Goal: Transaction & Acquisition: Purchase product/service

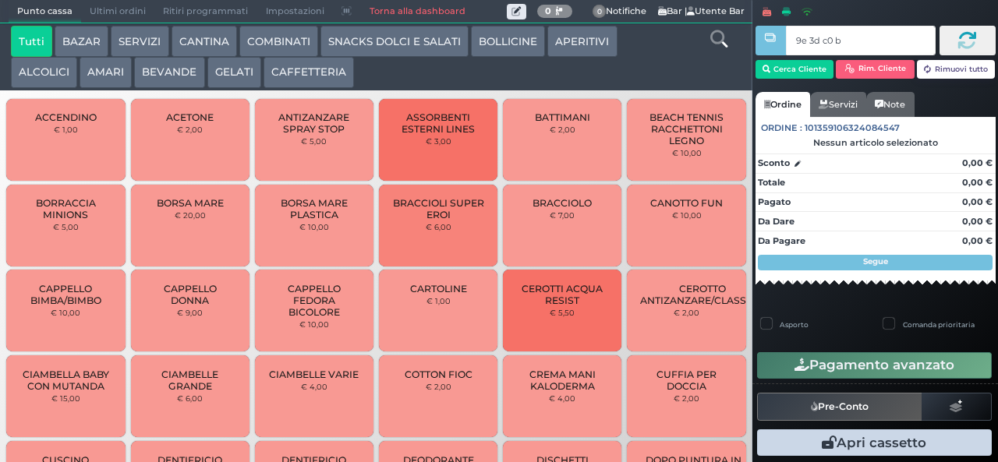
type input "9e 3d c0 b9"
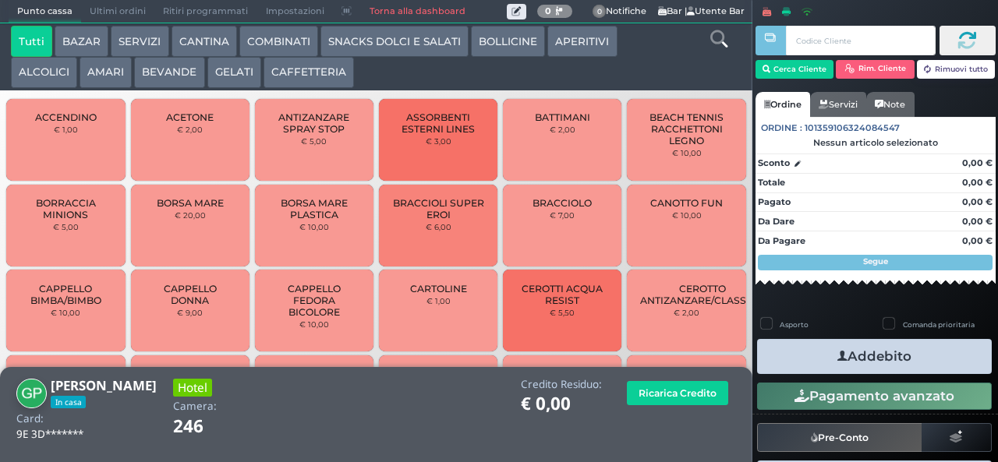
click at [714, 47] on icon at bounding box center [718, 38] width 17 height 17
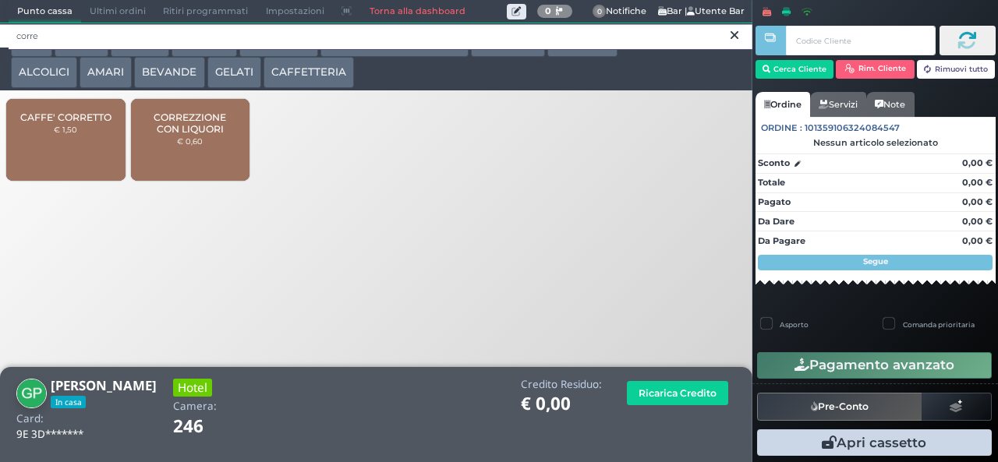
type input "corre"
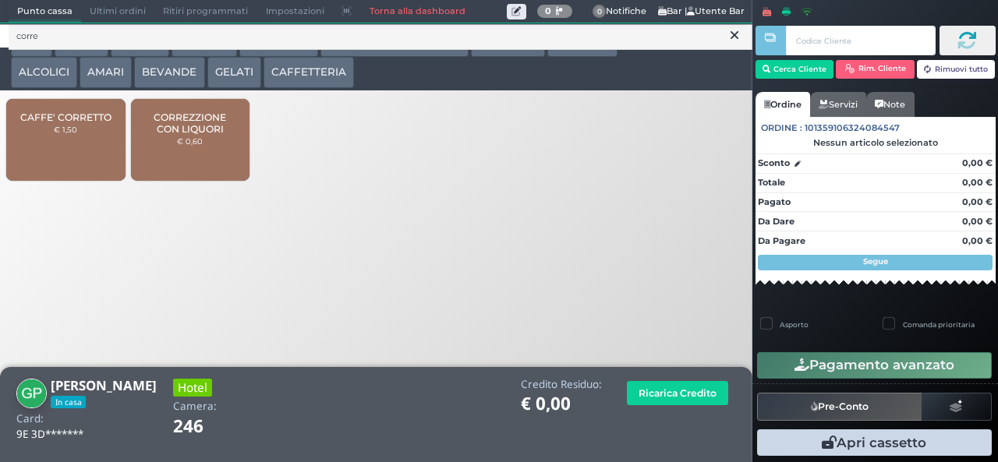
click at [190, 146] on small "€ 0,60" at bounding box center [190, 140] width 26 height 9
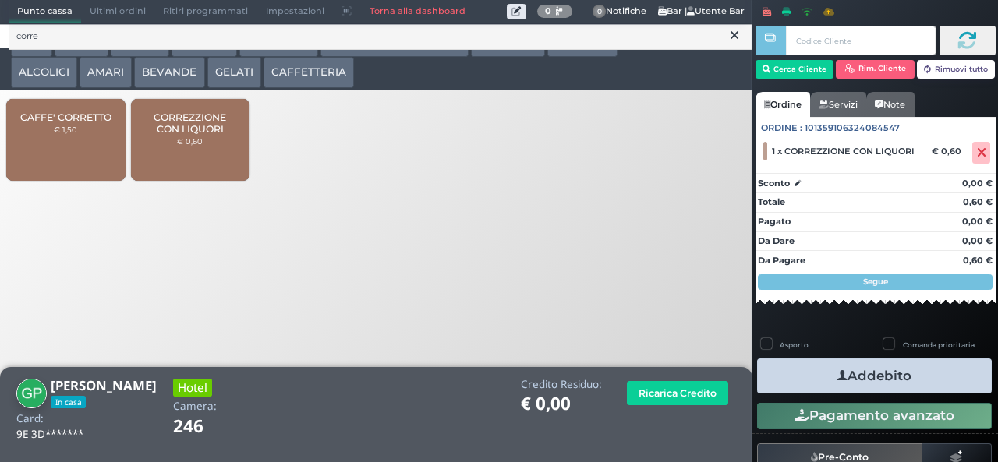
click at [936, 377] on button "Addebito" at bounding box center [874, 376] width 235 height 35
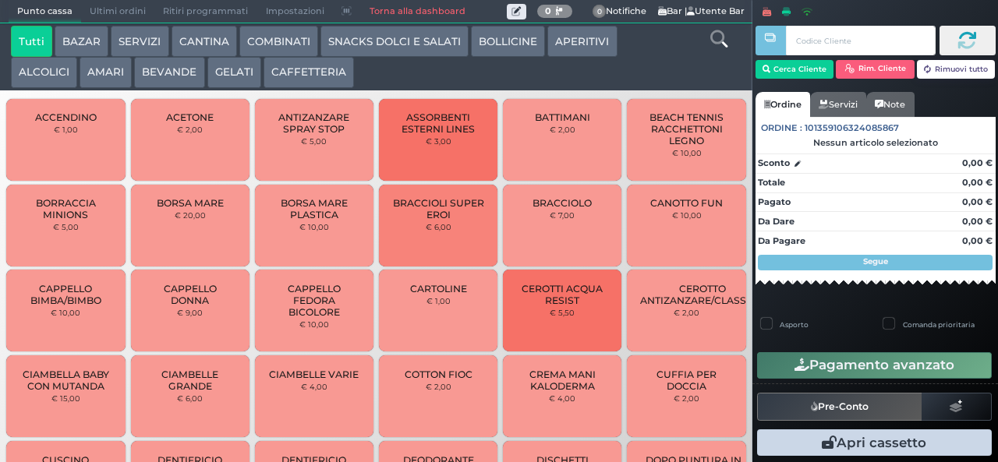
click at [83, 33] on button "BAZAR" at bounding box center [82, 41] width 54 height 31
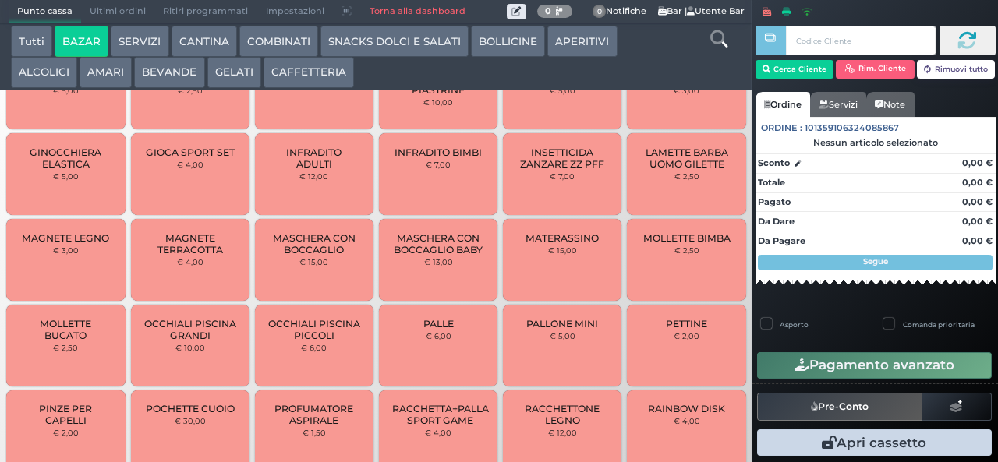
scroll to position [695, 0]
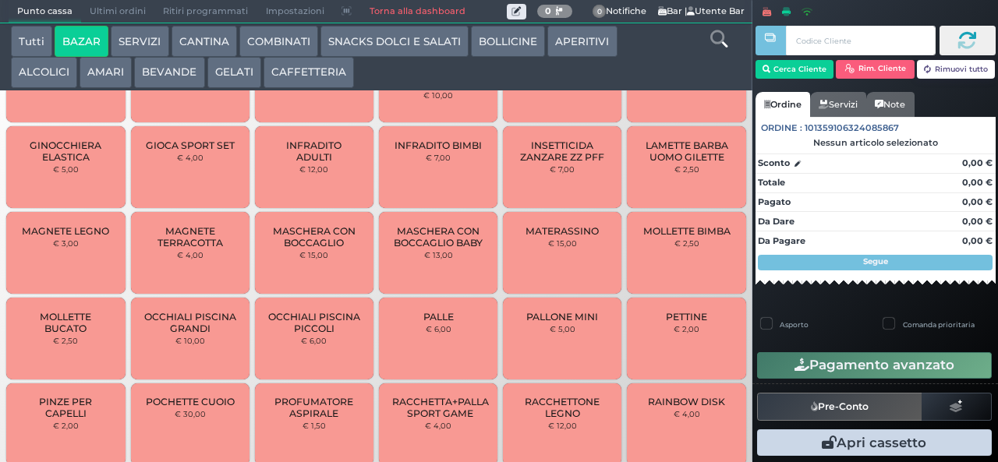
click at [203, 249] on span "MAGNETE TERRACOTTA" at bounding box center [189, 236] width 93 height 23
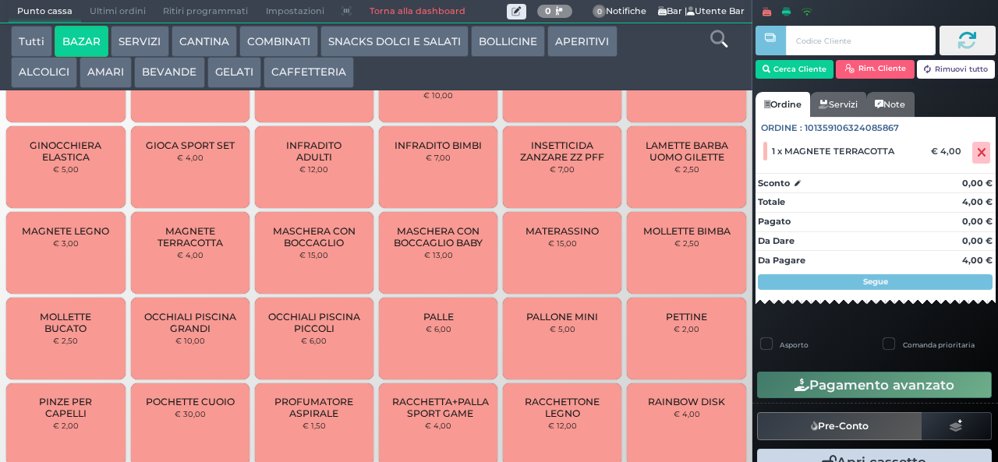
scroll to position [1322, 0]
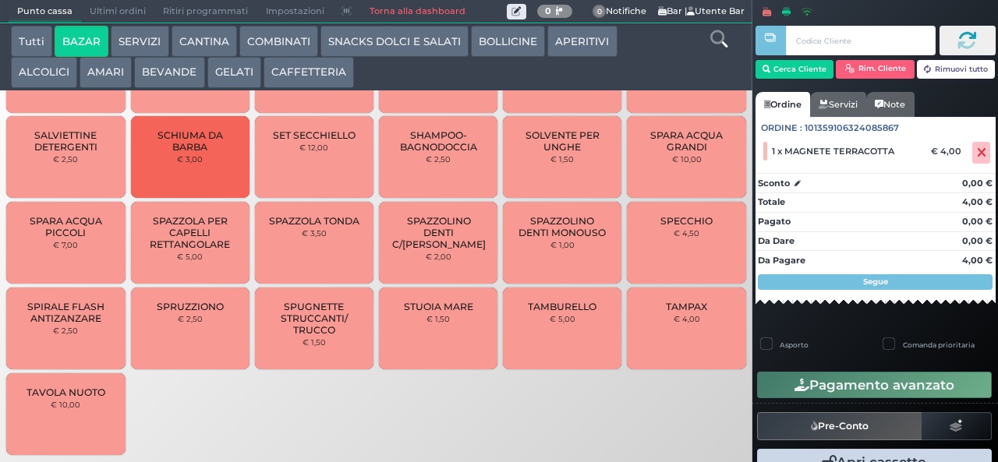
click at [822, 41] on div "Cliente non trovato" at bounding box center [899, 29] width 178 height 37
click at [863, 41] on input "text" at bounding box center [860, 41] width 149 height 30
click at [860, 41] on input "text" at bounding box center [860, 41] width 149 height 30
click at [770, 83] on div at bounding box center [770, 220] width 3 height 441
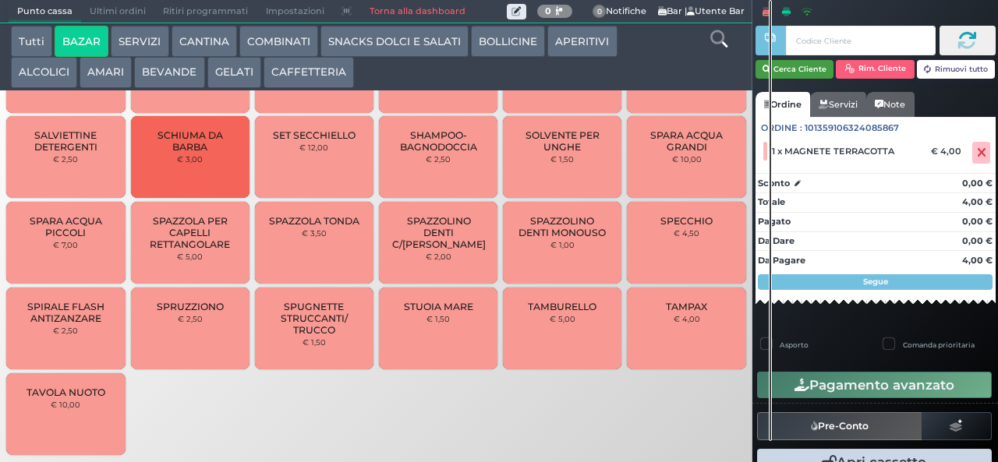
click at [788, 71] on button "Cerca Cliente" at bounding box center [795, 69] width 79 height 19
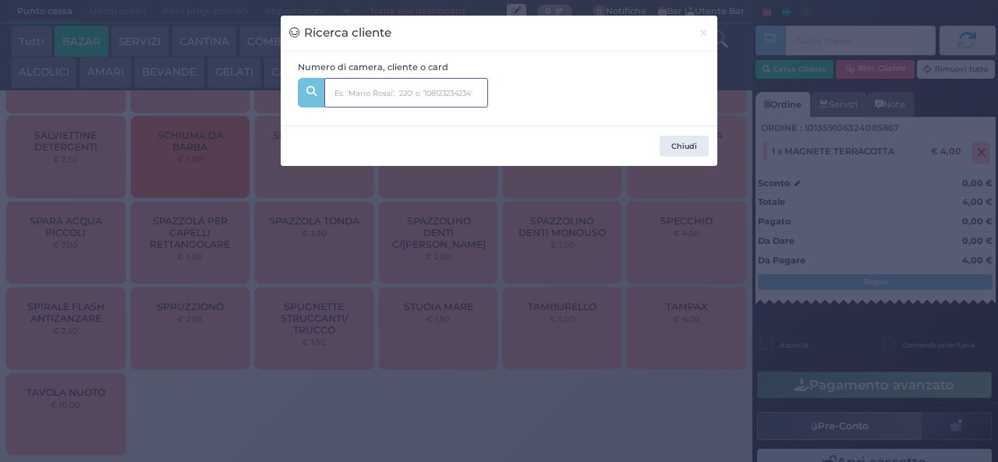
click at [356, 94] on input "text" at bounding box center [406, 93] width 164 height 30
type input "252"
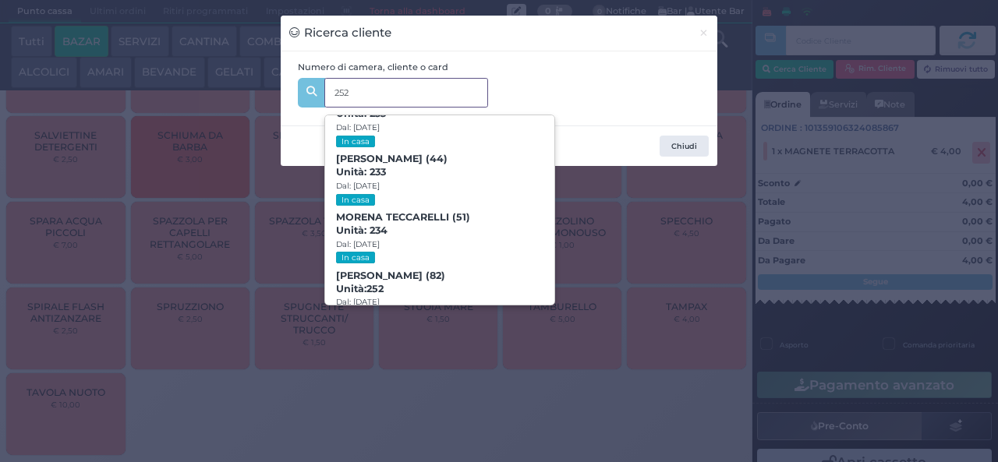
scroll to position [649, 0]
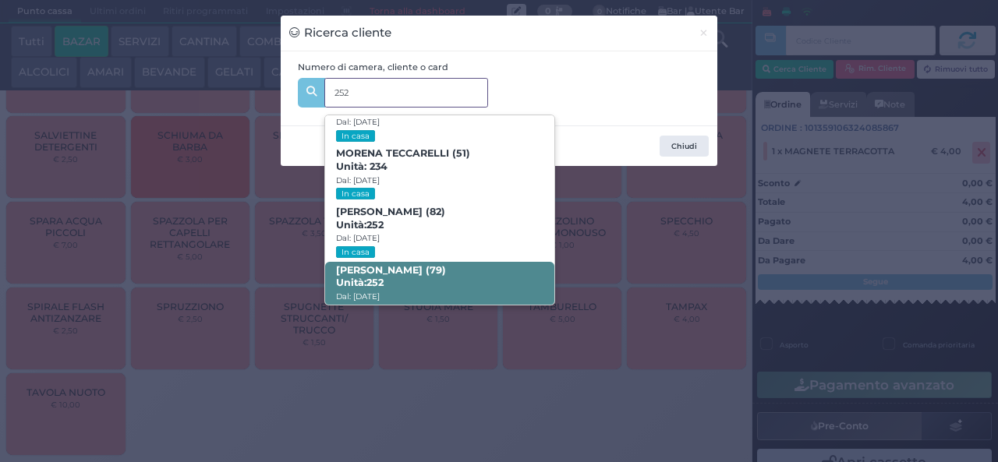
click at [408, 264] on b "PAOLA RANIERI (79) Unità: 252" at bounding box center [391, 276] width 110 height 25
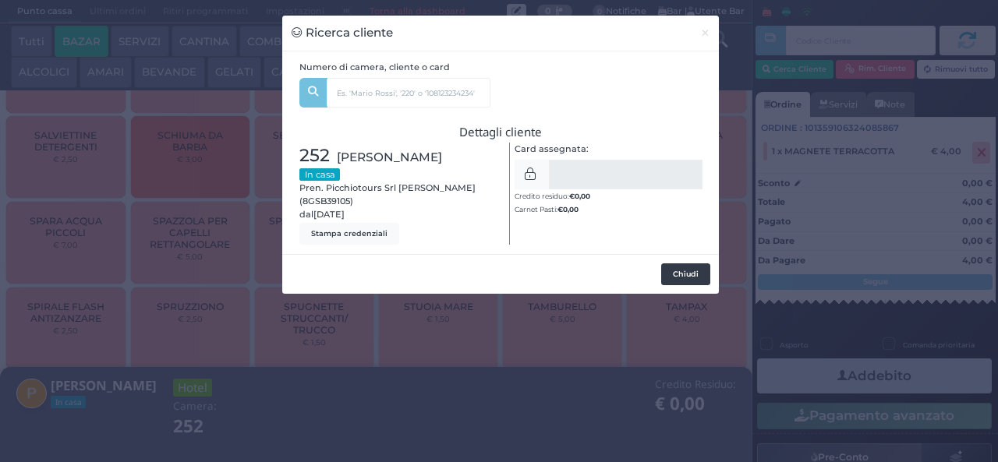
click at [670, 278] on button "Chiudi" at bounding box center [685, 275] width 49 height 22
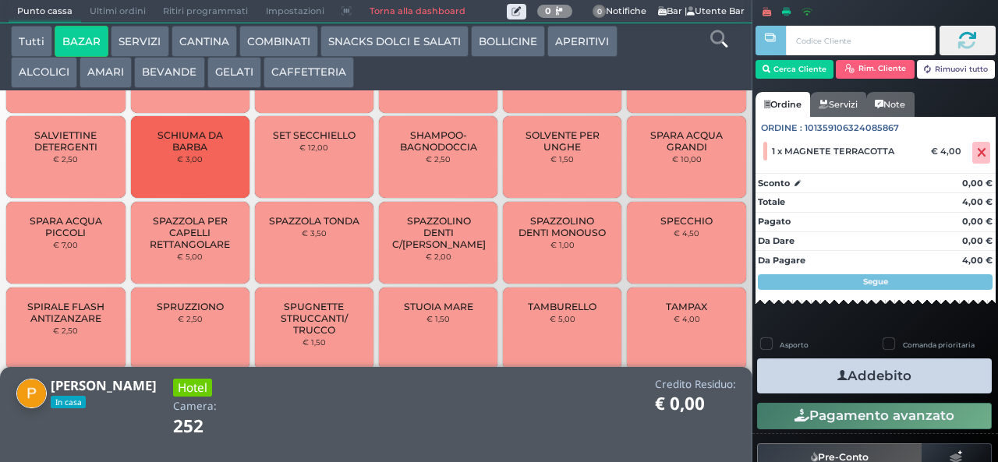
click at [877, 414] on button "Pagamento avanzato" at bounding box center [874, 416] width 235 height 27
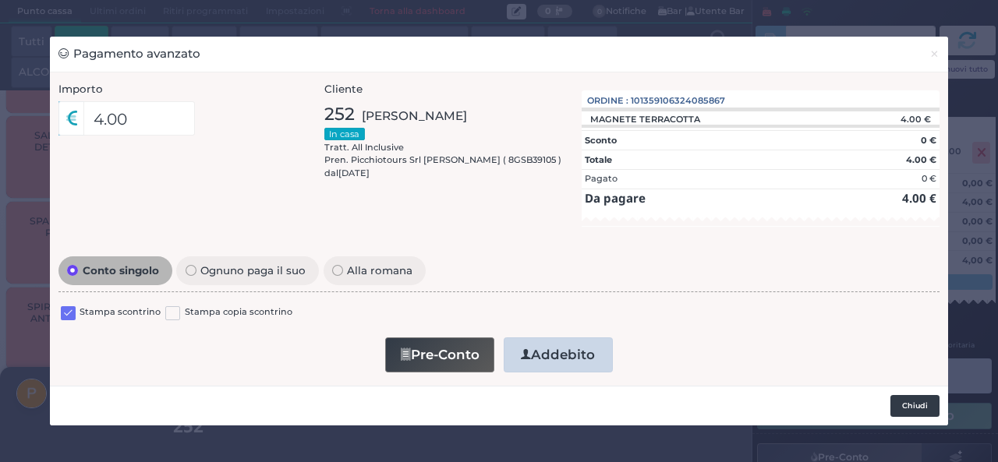
click at [919, 404] on button "Chiudi" at bounding box center [914, 406] width 49 height 22
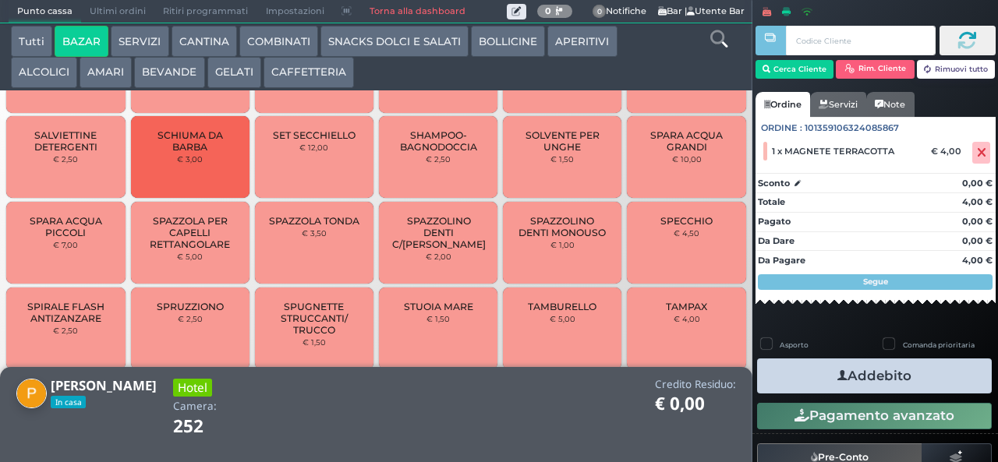
click at [870, 388] on button "Addebito" at bounding box center [874, 376] width 235 height 35
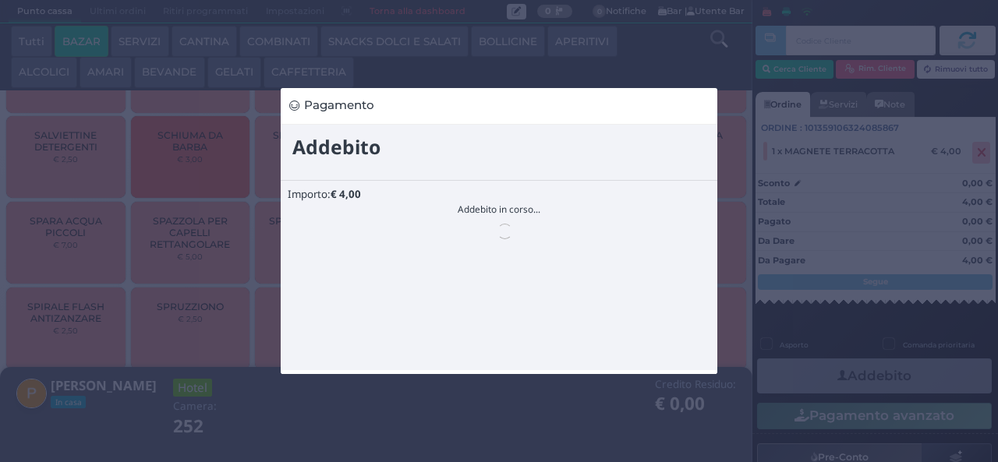
scroll to position [0, 0]
